Goal: Find contact information: Find contact information

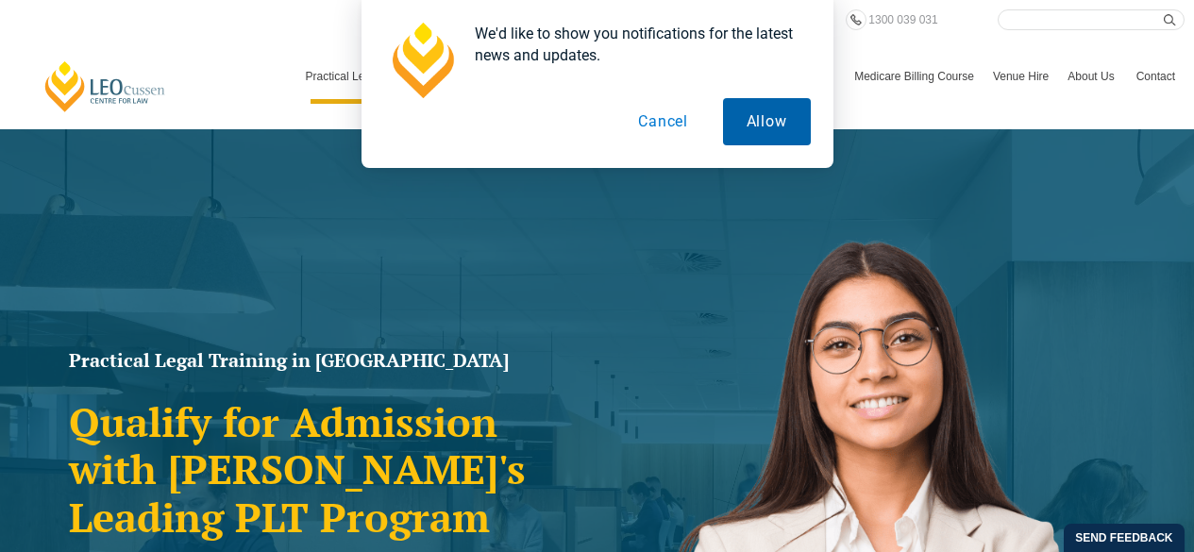
click at [737, 126] on button "Allow" at bounding box center [767, 121] width 88 height 47
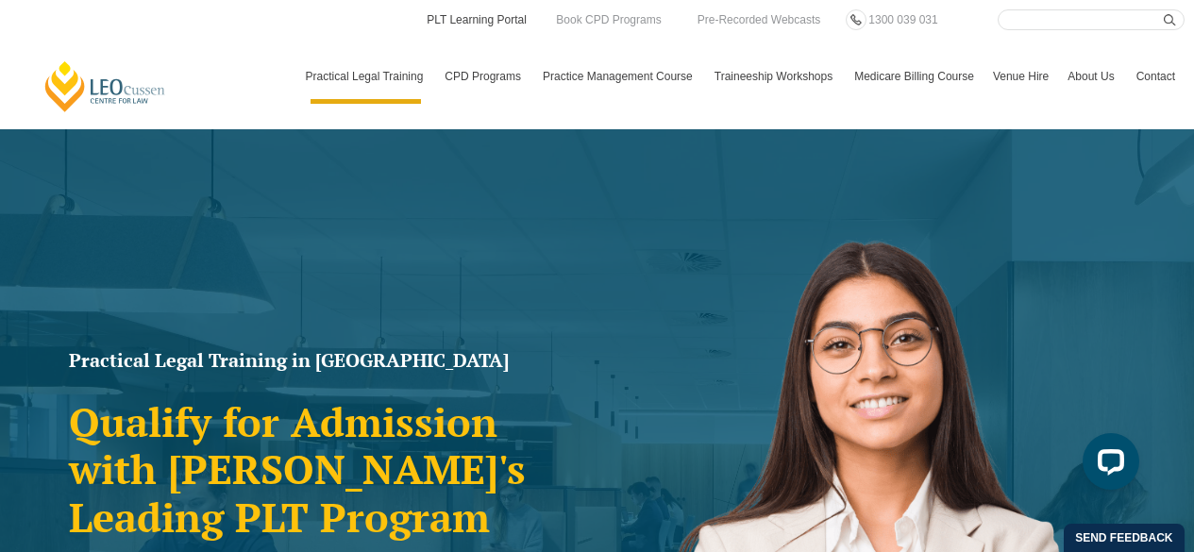
click at [454, 21] on link "PLT Learning Portal" at bounding box center [477, 19] width 104 height 21
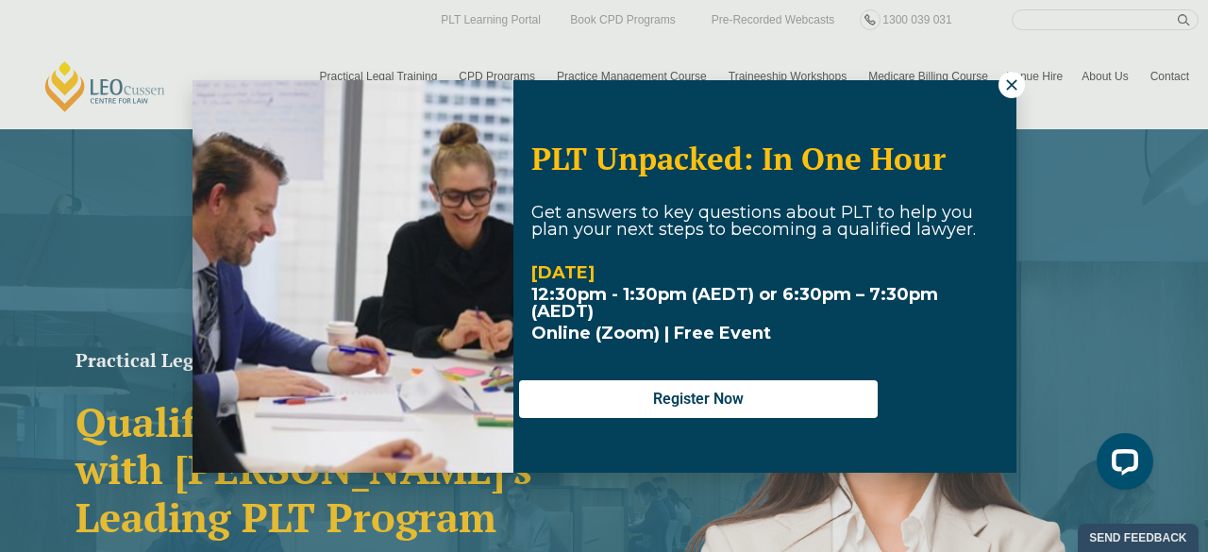
click at [1006, 88] on icon at bounding box center [1011, 84] width 10 height 10
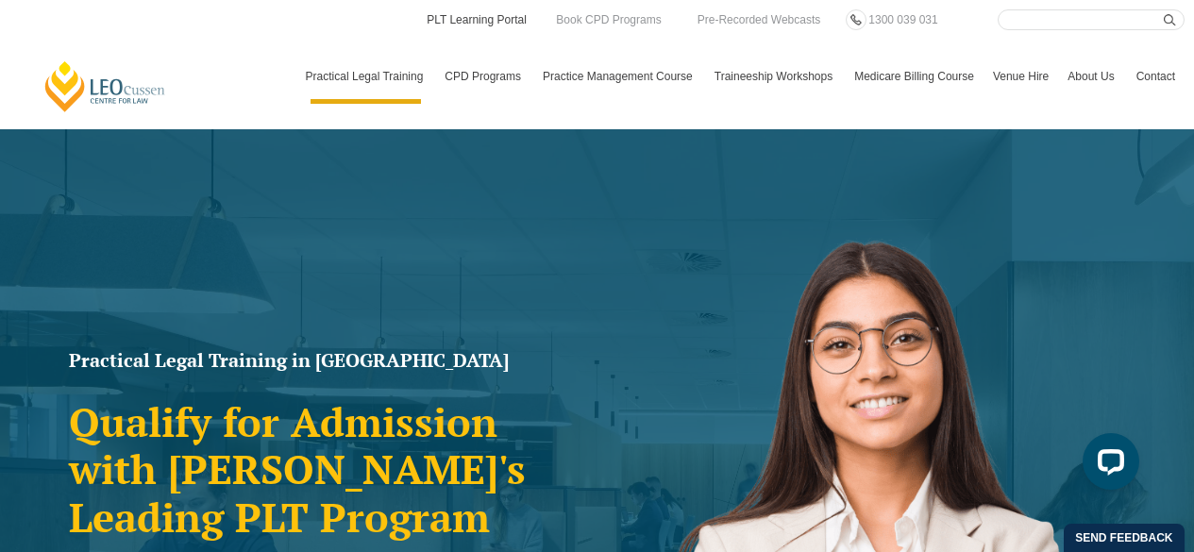
click at [491, 21] on link "PLT Learning Portal" at bounding box center [477, 19] width 104 height 21
